Goal: Communication & Community: Share content

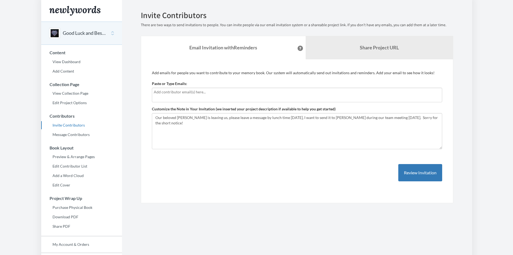
click at [219, 93] on input "text" at bounding box center [297, 92] width 287 height 6
click at [217, 97] on div at bounding box center [297, 95] width 290 height 15
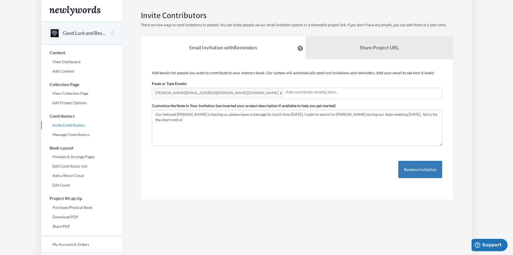
click at [286, 93] on input "text" at bounding box center [363, 92] width 154 height 6
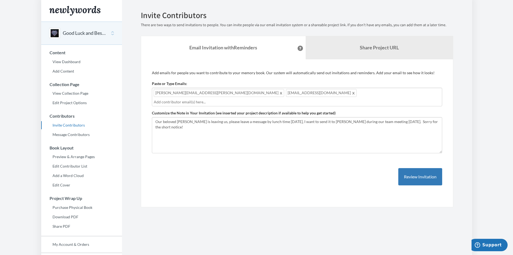
click at [267, 99] on input "text" at bounding box center [297, 102] width 287 height 6
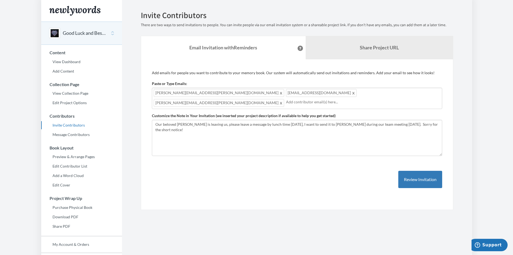
click at [333, 99] on input "text" at bounding box center [363, 102] width 154 height 6
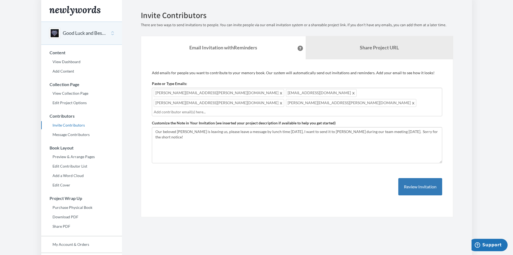
click at [371, 109] on input "text" at bounding box center [297, 112] width 287 height 6
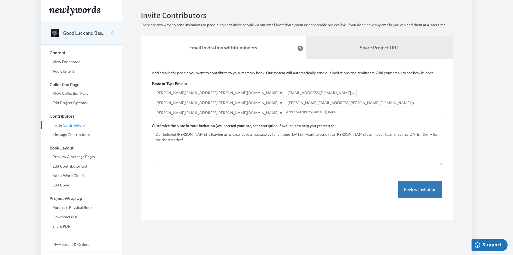
click at [401, 97] on div "kendra.kruger@gov.bc.ca dalibor.vartovnik@gov.bc.ca laura.dale@gov.bc.ca elsie.…" at bounding box center [297, 103] width 290 height 31
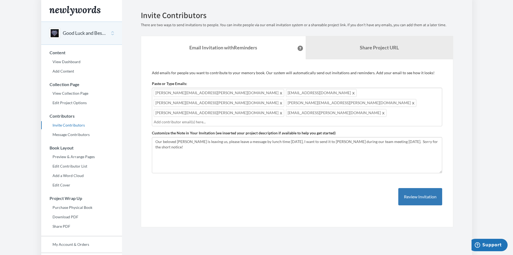
click at [372, 119] on input "text" at bounding box center [297, 122] width 287 height 6
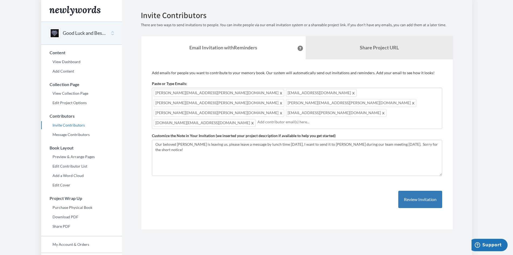
click at [257, 119] on input "text" at bounding box center [348, 122] width 183 height 6
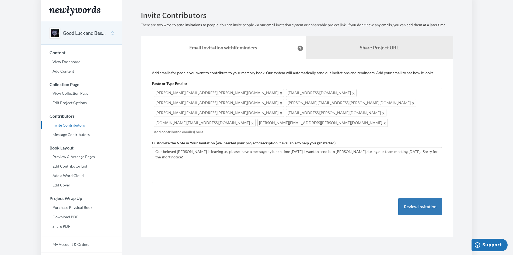
click at [262, 129] on input "text" at bounding box center [297, 132] width 287 height 6
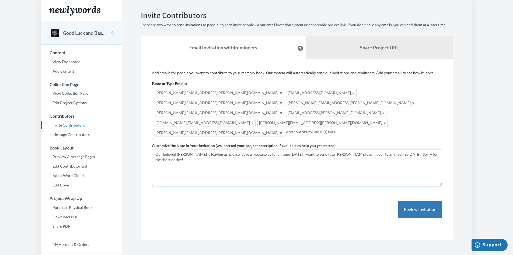
click at [270, 149] on textarea "Our beloved Natalie is leaving us, please leave a message by lunch time tomorro…" at bounding box center [297, 167] width 290 height 36
drag, startPoint x: 289, startPoint y: 124, endPoint x: 351, endPoint y: 129, distance: 62.7
click at [290, 149] on textarea "Our beloved Natalie is leaving us, please leave a message by lunch time tomorro…" at bounding box center [297, 167] width 290 height 36
click at [398, 149] on textarea "Our beloved Natalie is leaving us, please leave a message by lunch time tomorro…" at bounding box center [297, 167] width 290 height 36
type textarea "Our beloved [PERSON_NAME] is leaving us, please leave a message by lunch time […"
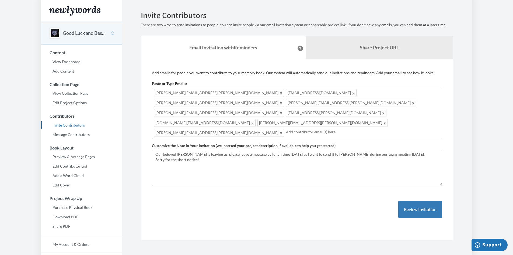
click at [339, 129] on input "text" at bounding box center [363, 132] width 154 height 6
type input "nathan.wendelboe@gov"
type input "."
click at [320, 129] on input "text" at bounding box center [363, 132] width 154 height 6
click at [328, 129] on input "text" at bounding box center [363, 132] width 154 height 6
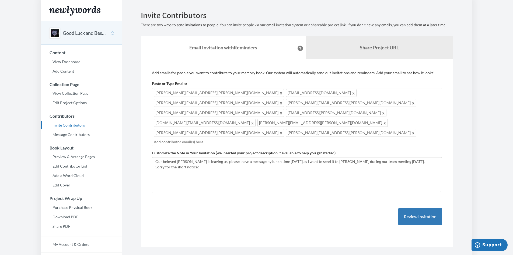
click at [385, 102] on div "kendra.kruger@gov.bc.ca dalibor.vartovnik@gov.bc.ca laura.dale@gov.bc.ca elsie.…" at bounding box center [297, 117] width 290 height 58
click at [363, 101] on div "kendra.kruger@gov.bc.ca dalibor.vartovnik@gov.bc.ca laura.dale@gov.bc.ca elsie.…" at bounding box center [297, 117] width 290 height 58
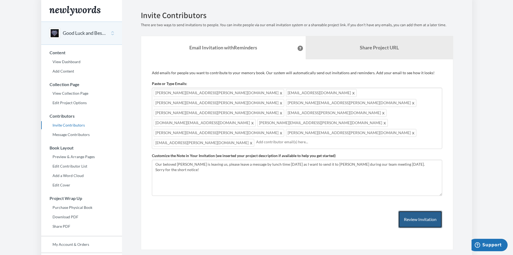
click at [424, 210] on button "Review Invitation" at bounding box center [420, 219] width 44 height 18
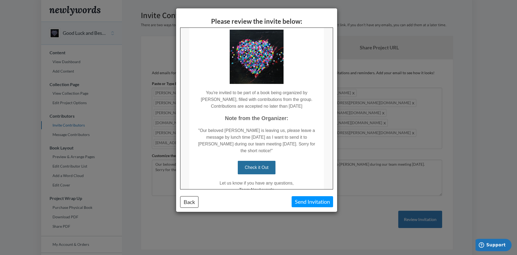
scroll to position [58, 0]
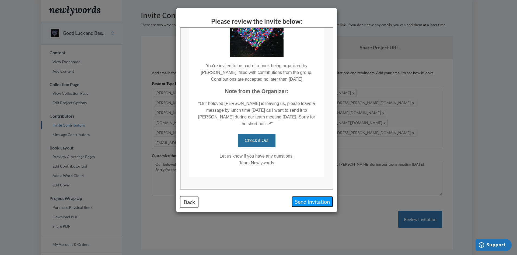
click at [302, 201] on button "Send Invitation" at bounding box center [312, 201] width 41 height 11
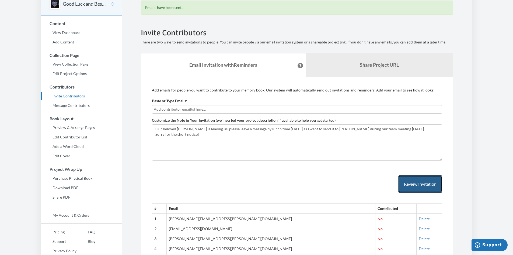
scroll to position [0, 0]
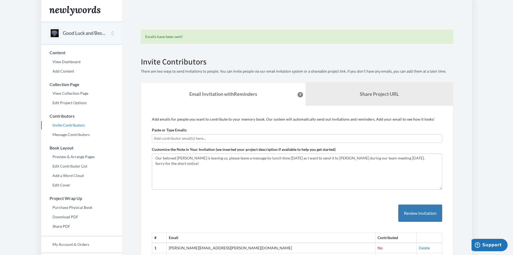
click at [74, 33] on button "Good Luck and Best Wishes!" at bounding box center [85, 33] width 44 height 7
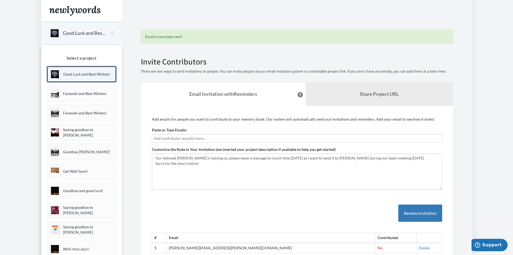
click at [76, 71] on p "Good Luck and Best Wishes!" at bounding box center [86, 73] width 47 height 5
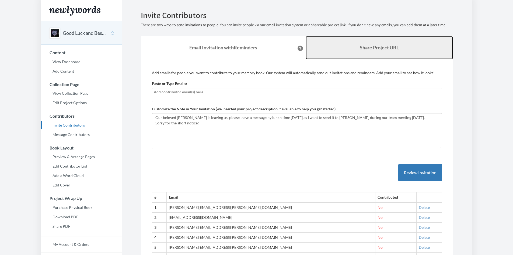
click at [373, 46] on b "Share Project URL" at bounding box center [379, 47] width 39 height 6
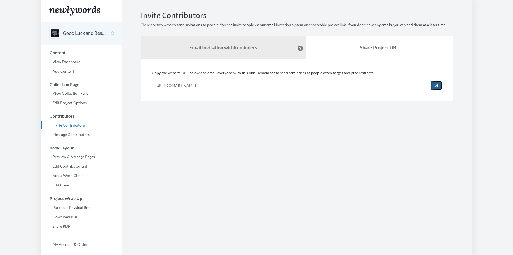
click at [438, 85] on span "button" at bounding box center [437, 85] width 4 height 4
